Goal: Information Seeking & Learning: Learn about a topic

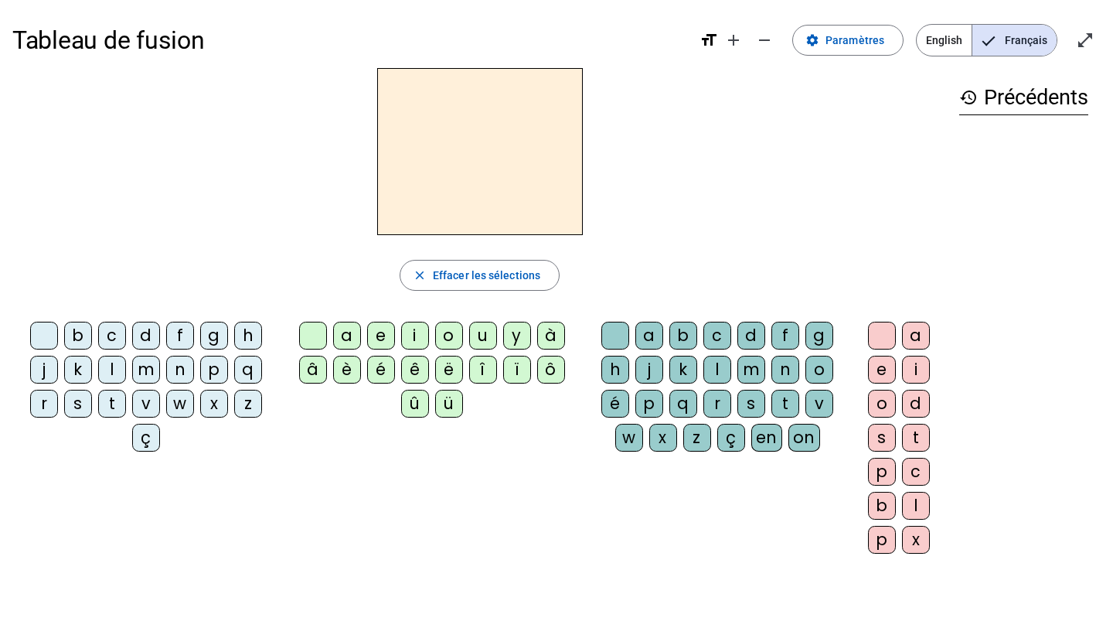
click at [46, 406] on div "r" at bounding box center [44, 404] width 28 height 28
click at [346, 341] on div "a" at bounding box center [347, 336] width 28 height 28
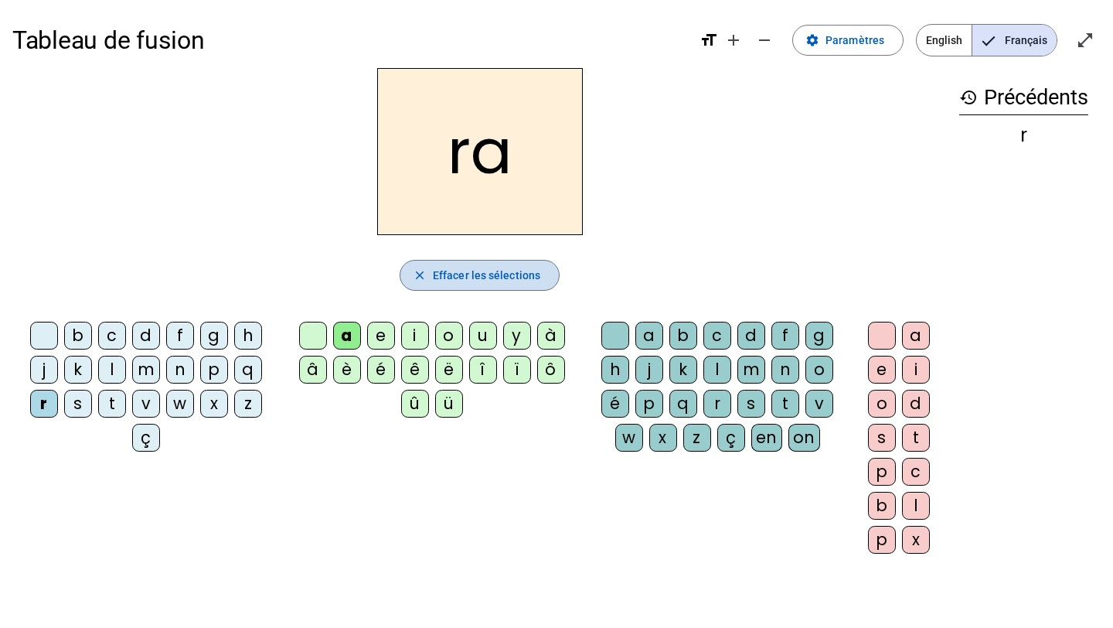
click at [420, 276] on mat-icon "close" at bounding box center [420, 275] width 14 height 14
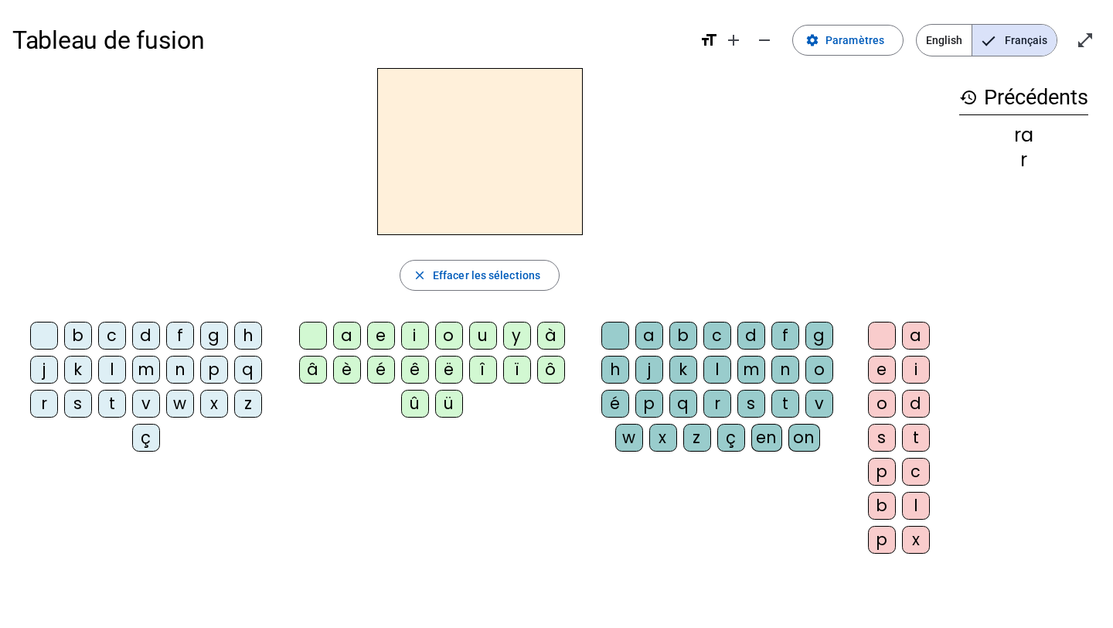
click at [1012, 162] on div "r" at bounding box center [1023, 160] width 129 height 19
click at [46, 403] on div "r" at bounding box center [44, 404] width 28 height 28
click at [347, 330] on div "a" at bounding box center [347, 336] width 28 height 28
click at [820, 335] on div "g" at bounding box center [819, 336] width 28 height 28
click at [881, 373] on div "e" at bounding box center [882, 370] width 28 height 28
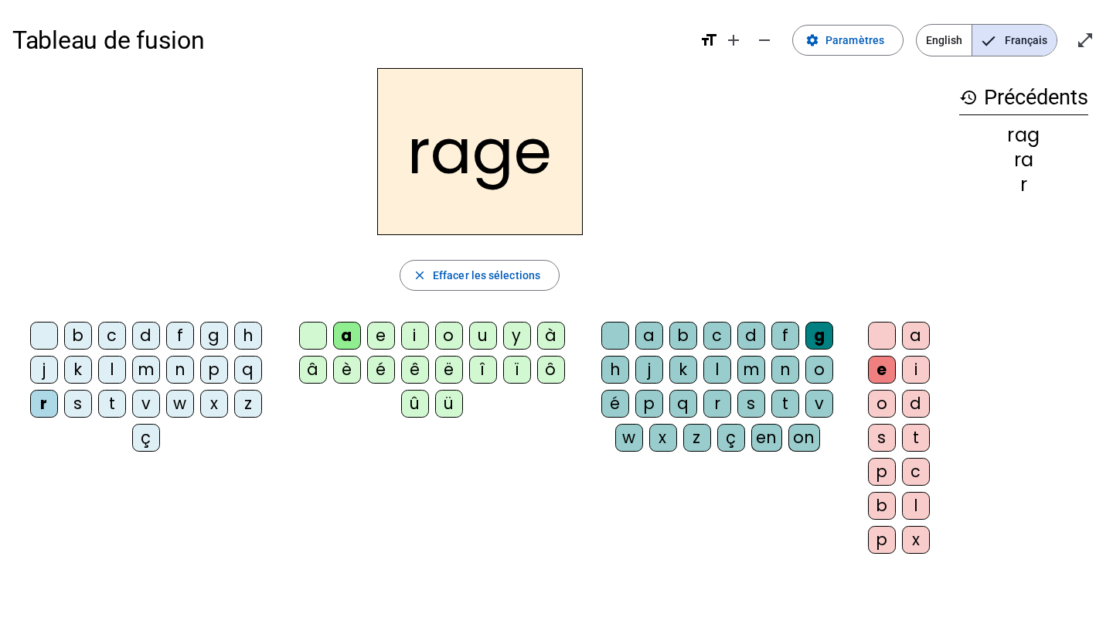
click at [515, 166] on h2 "rage" at bounding box center [480, 151] width 206 height 167
click at [813, 337] on div "g" at bounding box center [819, 336] width 28 height 28
click at [827, 397] on div "v" at bounding box center [819, 404] width 28 height 28
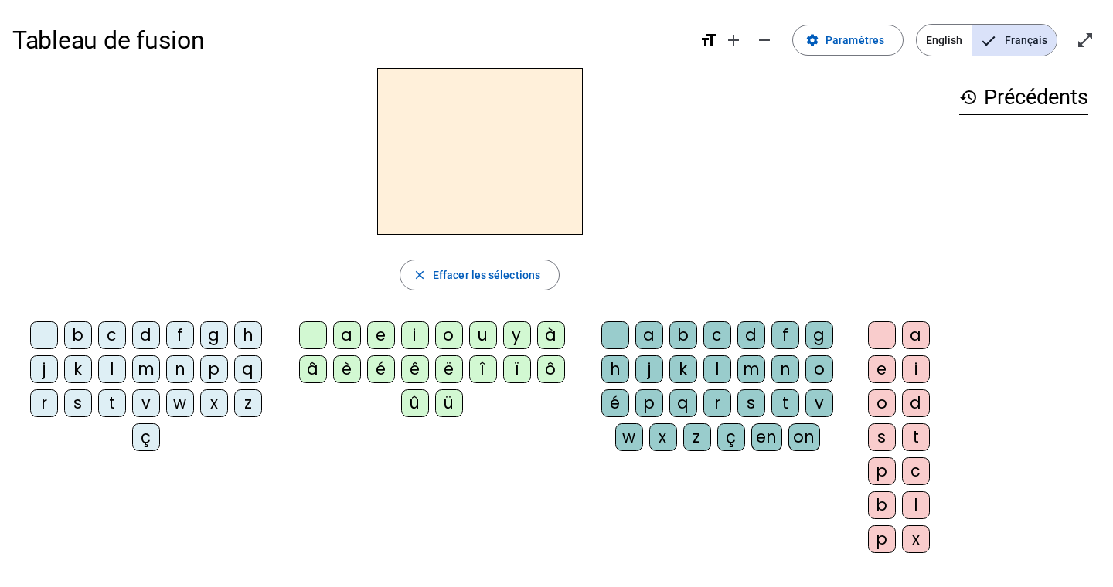
click at [42, 404] on div "r" at bounding box center [44, 404] width 28 height 28
click at [346, 337] on div "a" at bounding box center [347, 336] width 28 height 28
click at [813, 339] on div "g" at bounding box center [819, 336] width 28 height 28
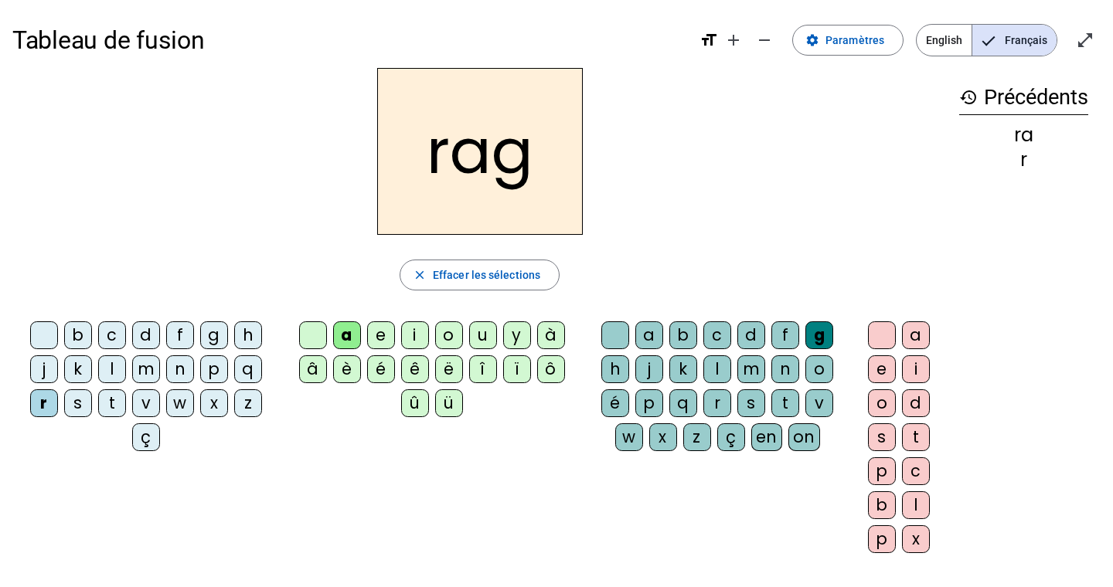
click at [884, 369] on div "e" at bounding box center [882, 370] width 28 height 28
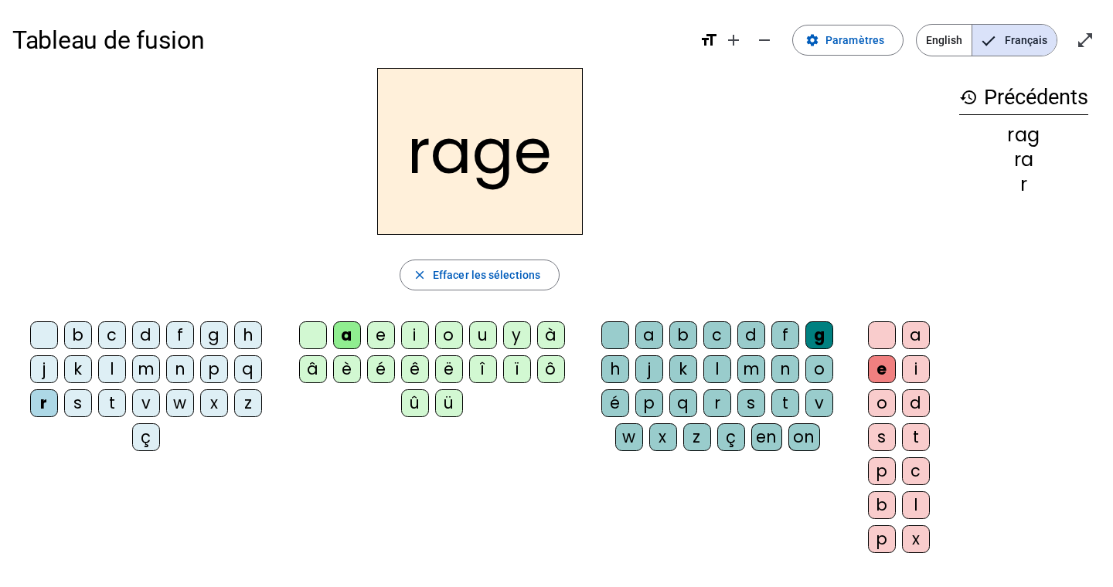
click at [814, 403] on div "v" at bounding box center [819, 404] width 28 height 28
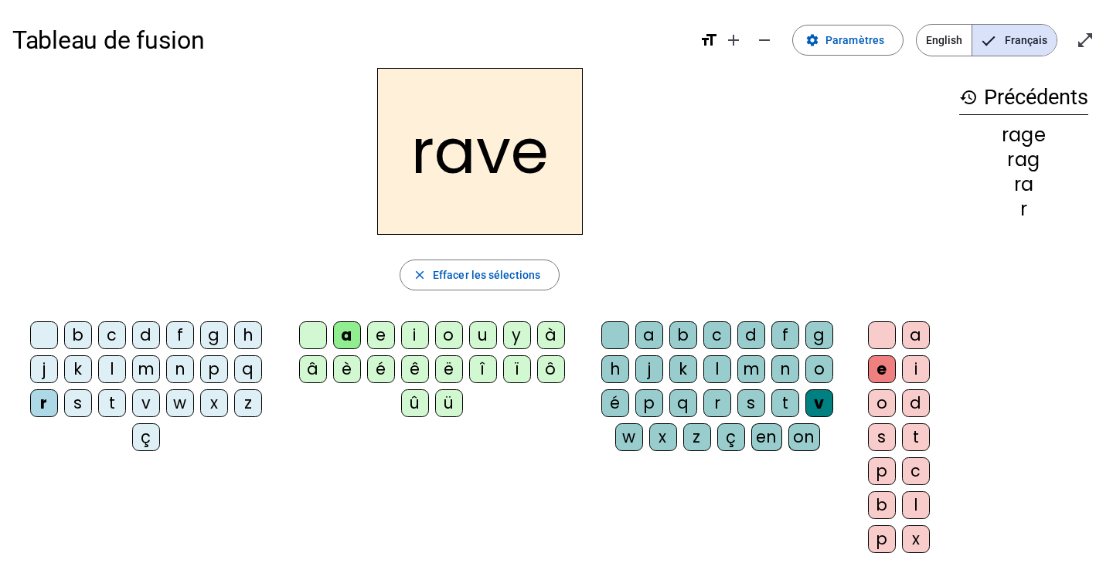
click at [75, 339] on div "b" at bounding box center [78, 336] width 28 height 28
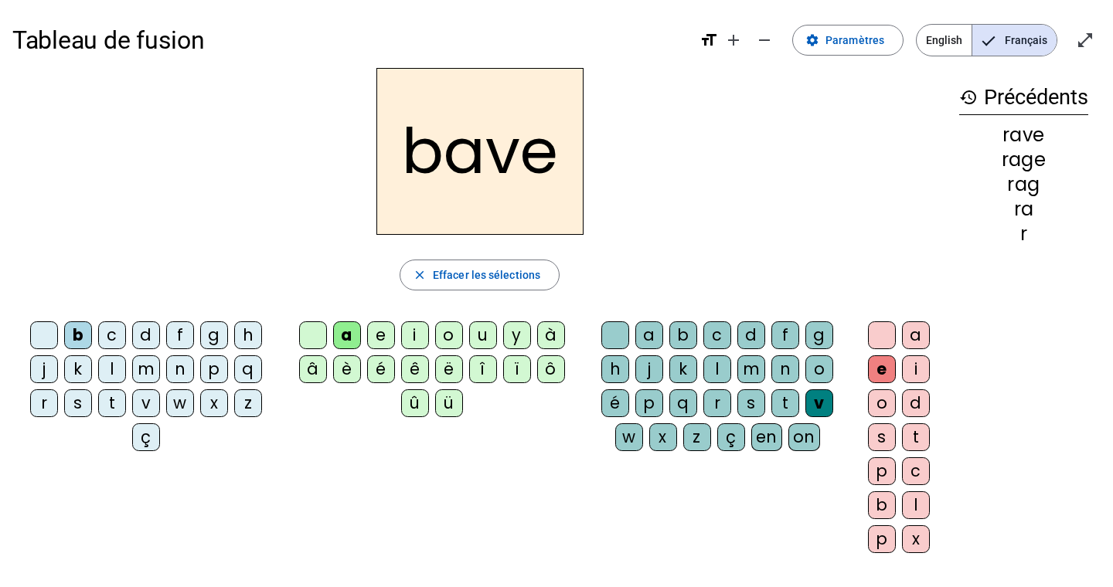
click at [212, 336] on div "g" at bounding box center [214, 336] width 28 height 28
click at [107, 338] on div "c" at bounding box center [112, 336] width 28 height 28
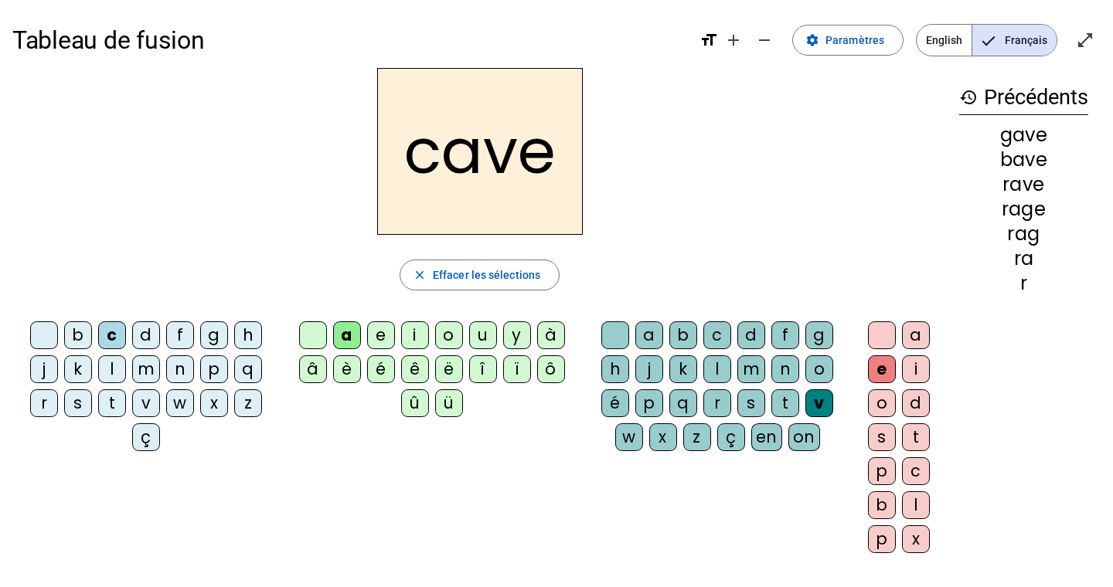
click at [652, 407] on div "p" at bounding box center [649, 404] width 28 height 28
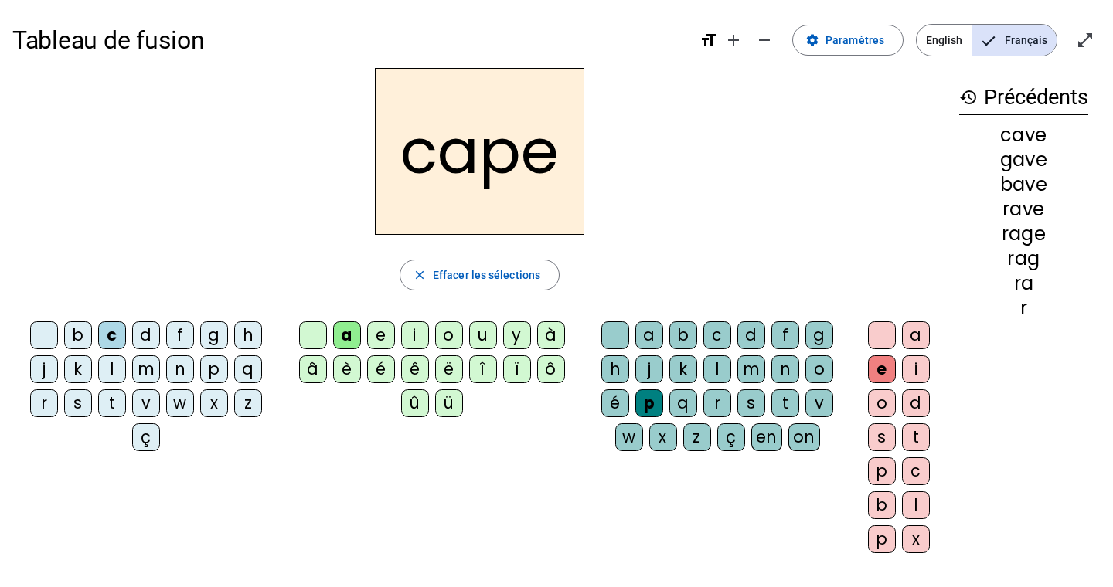
click at [817, 338] on div "g" at bounding box center [819, 336] width 28 height 28
click at [185, 376] on div "n" at bounding box center [180, 370] width 28 height 28
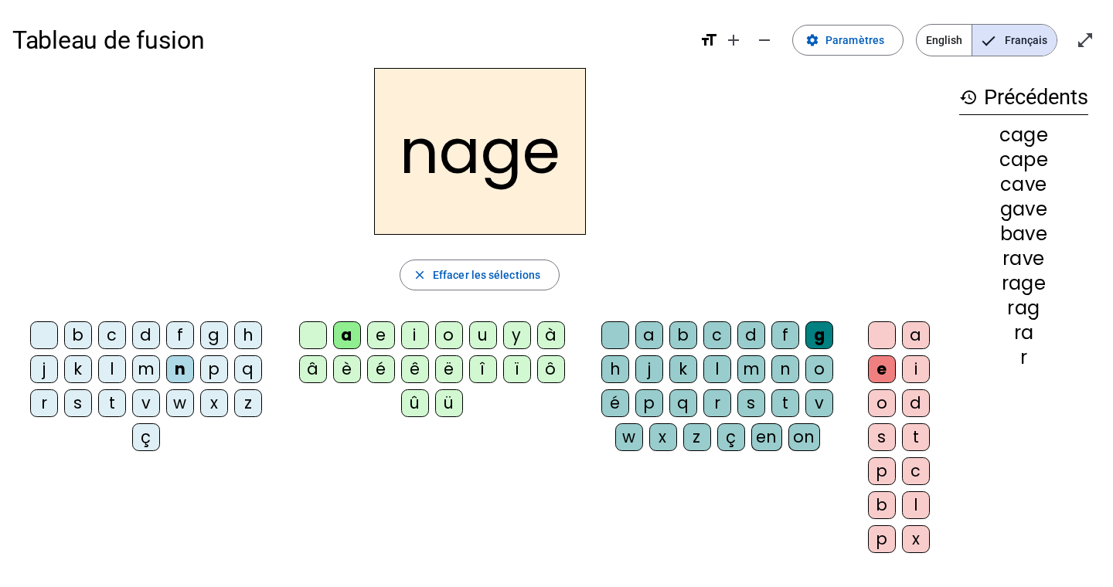
click at [213, 369] on div "p" at bounding box center [214, 370] width 28 height 28
click at [81, 402] on div "s" at bounding box center [78, 404] width 28 height 28
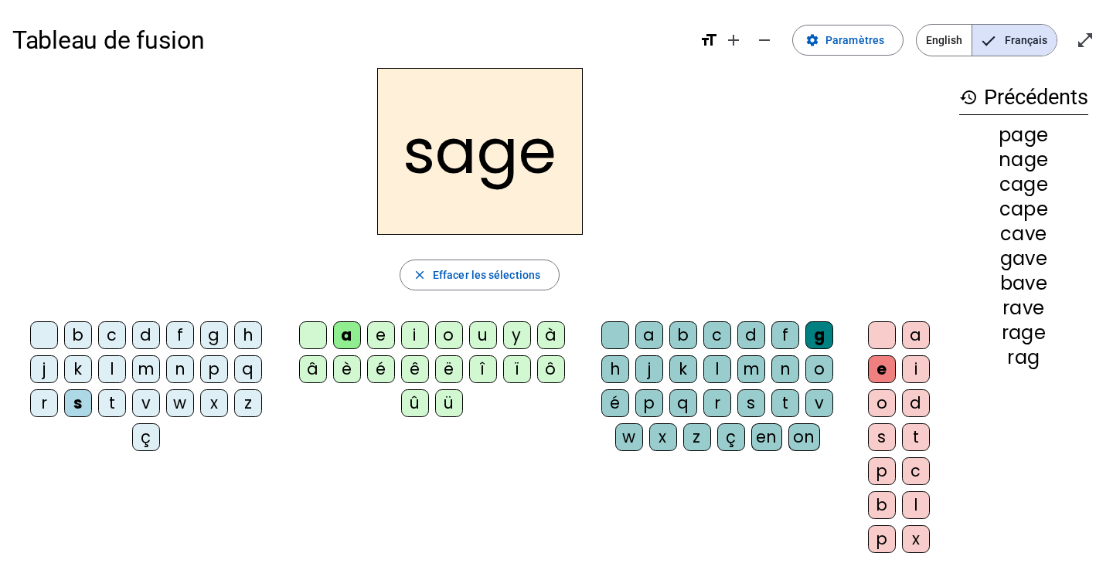
click at [649, 406] on div "p" at bounding box center [649, 404] width 28 height 28
click at [114, 409] on div "t" at bounding box center [112, 404] width 28 height 28
